Goal: Navigation & Orientation: Find specific page/section

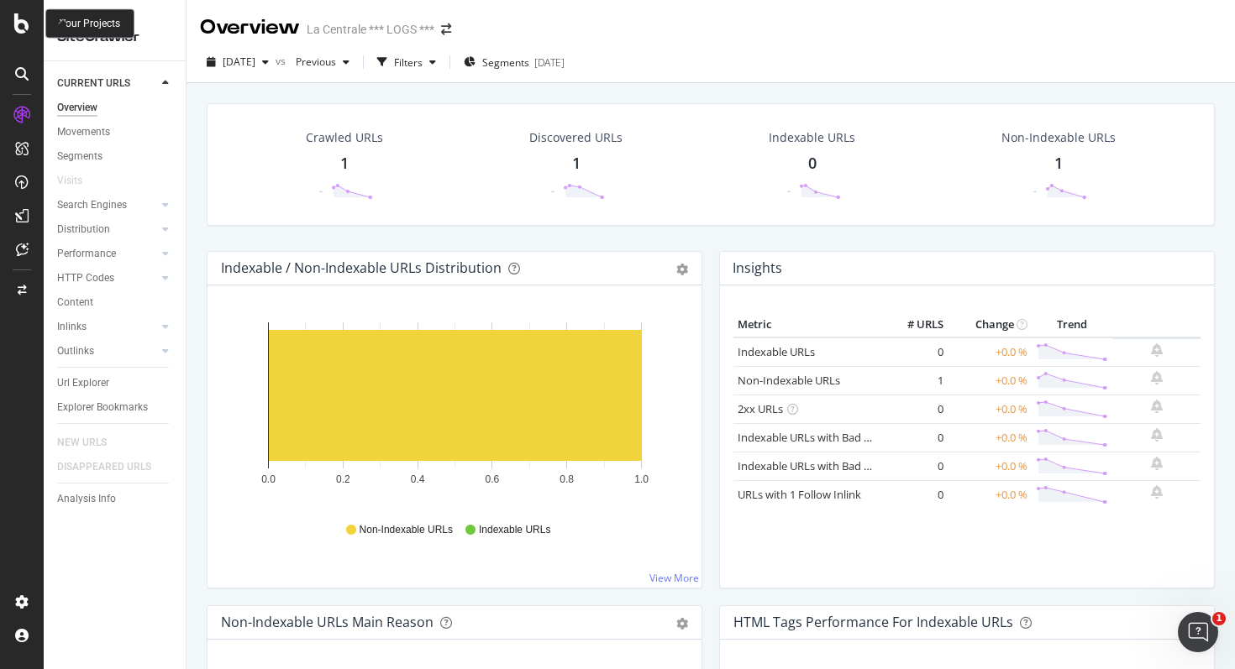
click at [24, 33] on icon at bounding box center [21, 23] width 15 height 20
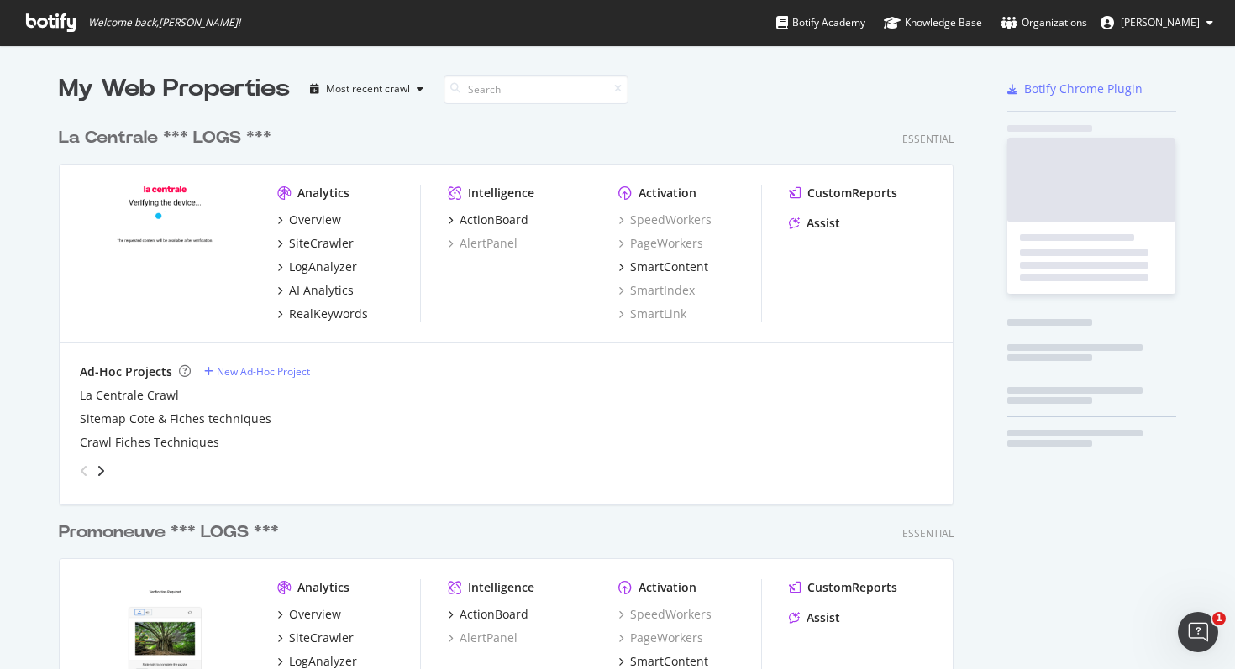
scroll to position [669, 1235]
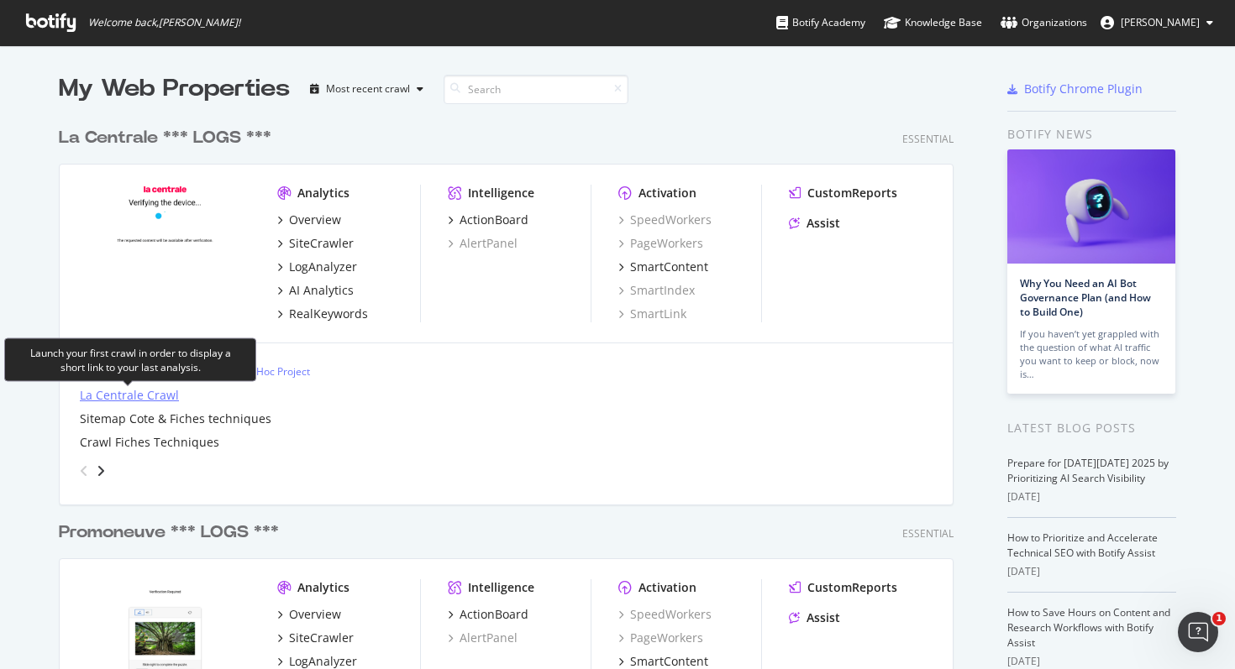
click at [155, 397] on div "La Centrale Crawl" at bounding box center [129, 395] width 99 height 17
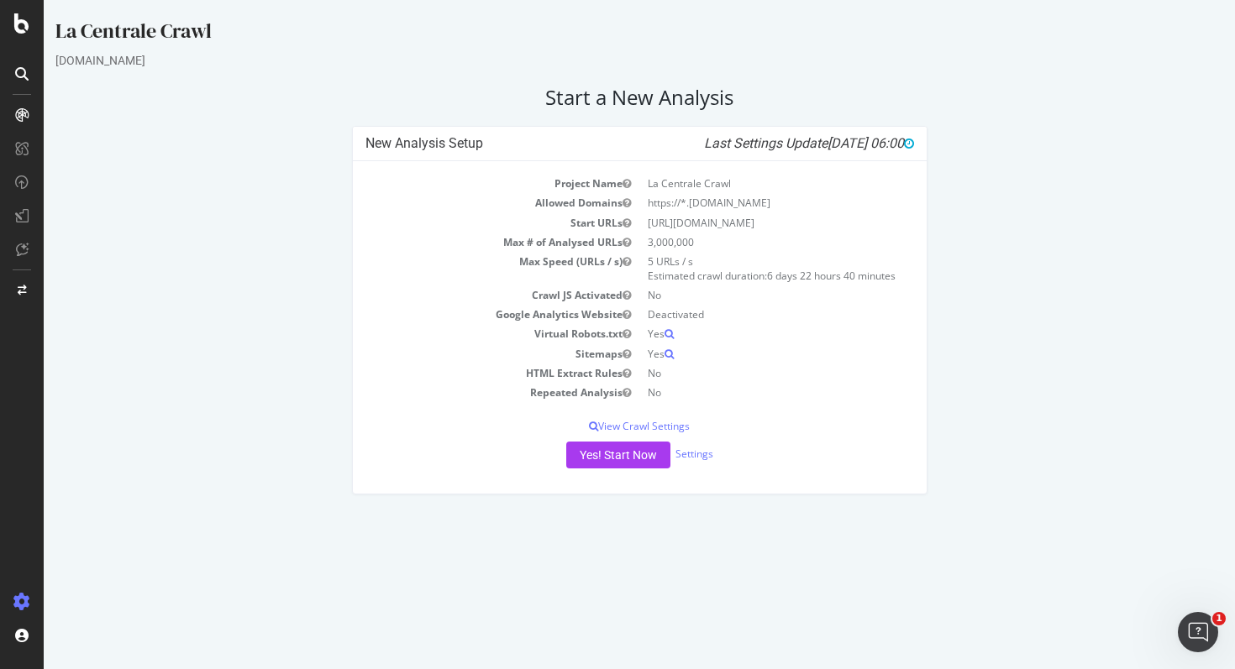
click at [133, 42] on div "La Centrale Crawl" at bounding box center [639, 34] width 1168 height 35
click at [23, 29] on icon at bounding box center [21, 23] width 15 height 20
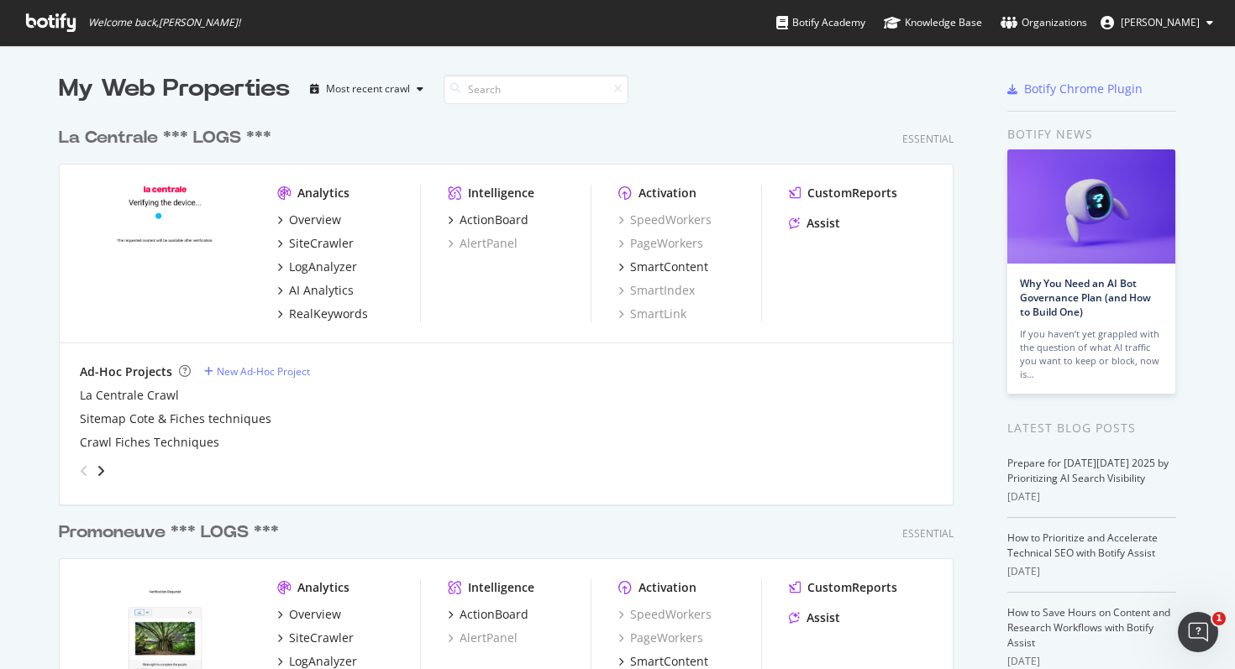
scroll to position [669, 1235]
click at [160, 130] on div "La Centrale *** LOGS ***" at bounding box center [165, 138] width 213 height 24
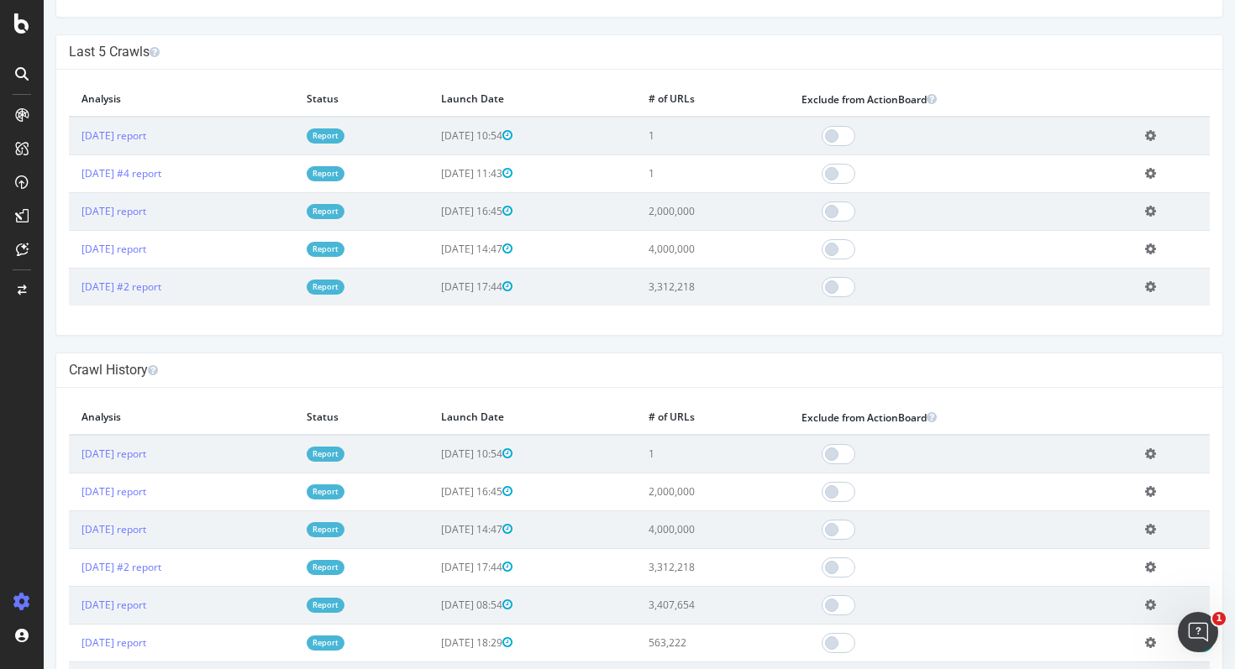
scroll to position [517, 0]
